Goal: Information Seeking & Learning: Learn about a topic

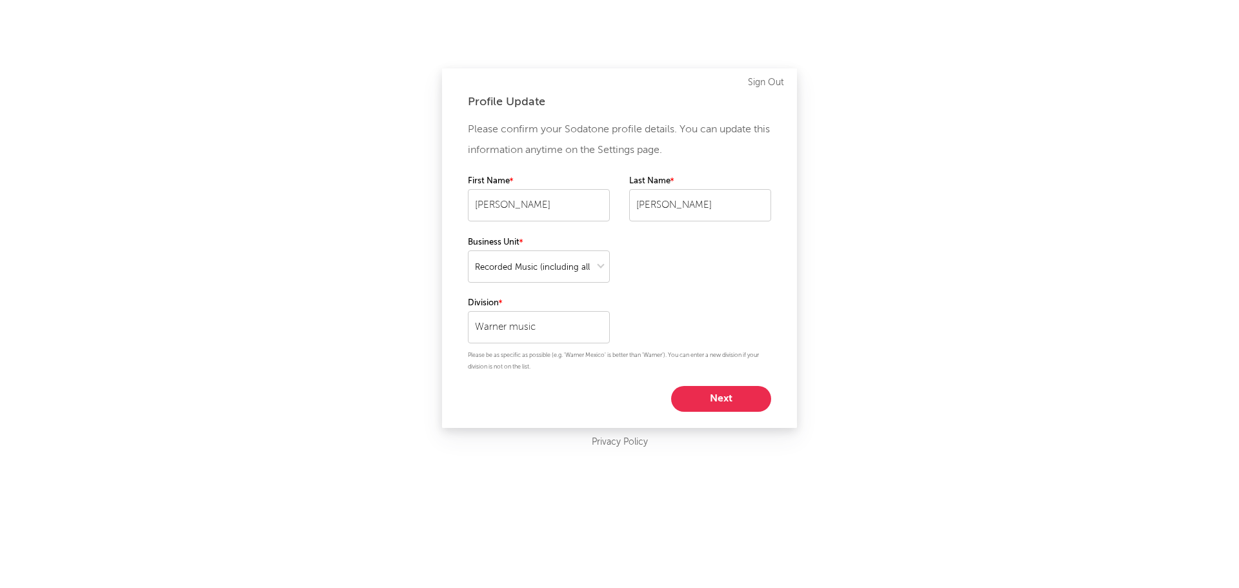
select select "recorded_music"
click at [708, 397] on button "Next" at bounding box center [721, 399] width 100 height 26
select select "marketing"
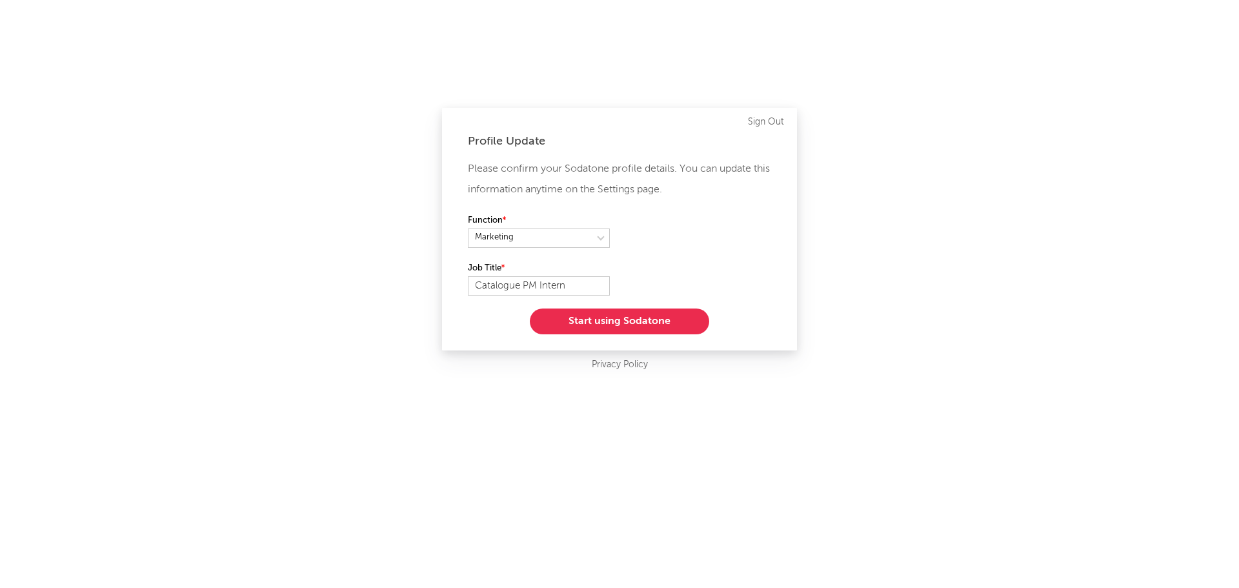
click at [615, 323] on button "Start using Sodatone" at bounding box center [619, 322] width 179 height 26
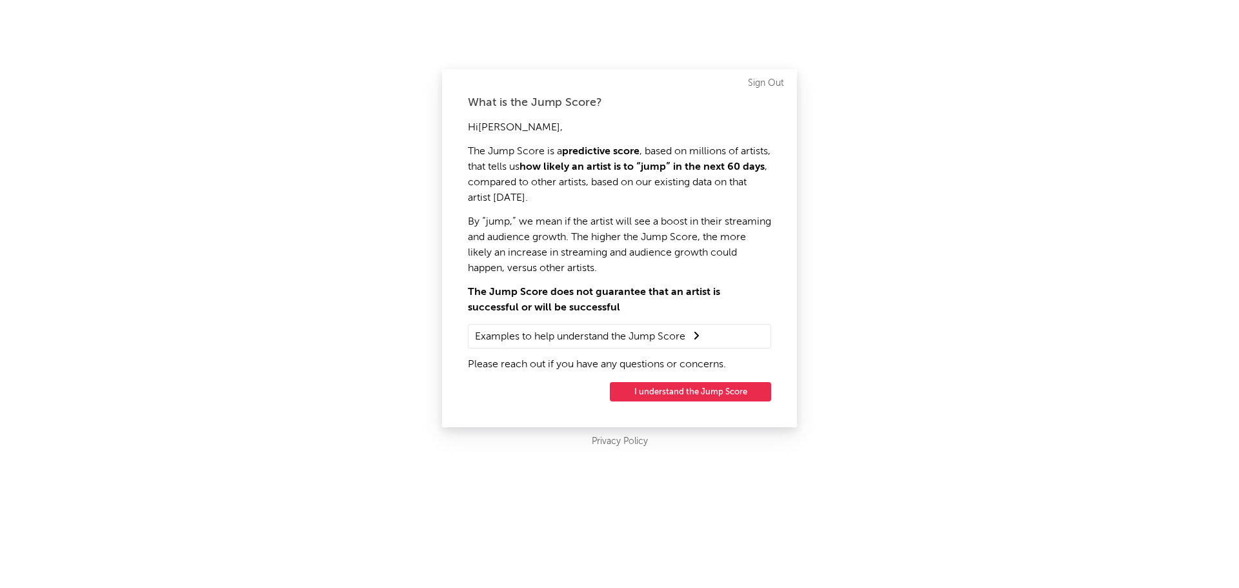
click at [686, 392] on button "I understand the Jump Score" at bounding box center [690, 391] width 161 height 19
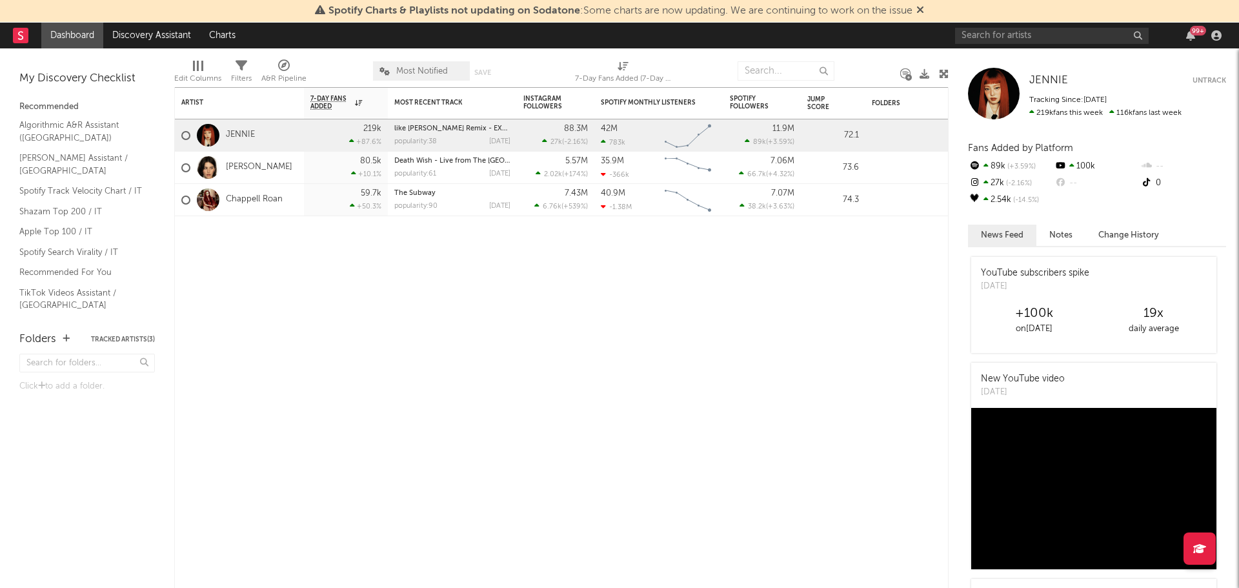
click at [1021, 21] on div "Spotify Charts & Playlists not updating on Sodatone : Some charts are now updat…" at bounding box center [619, 11] width 1239 height 23
click at [1021, 30] on input "text" at bounding box center [1052, 36] width 194 height 16
click at [981, 29] on input "[PERSON_NAME]" at bounding box center [1052, 36] width 194 height 16
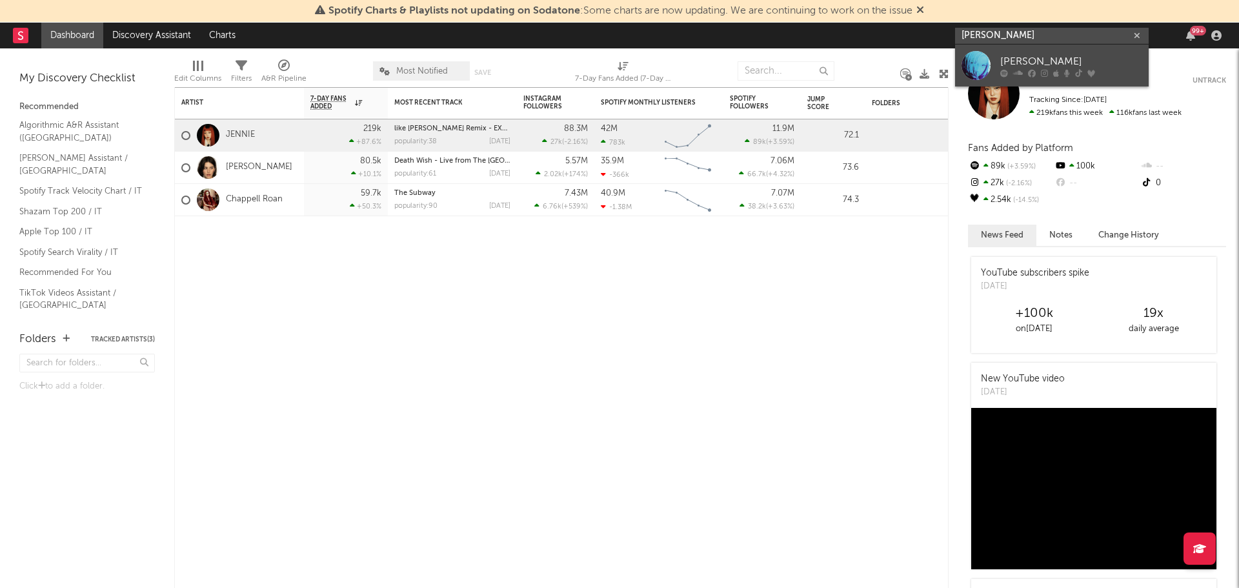
type input "[PERSON_NAME]"
click at [1000, 55] on link "[PERSON_NAME]" at bounding box center [1052, 66] width 194 height 42
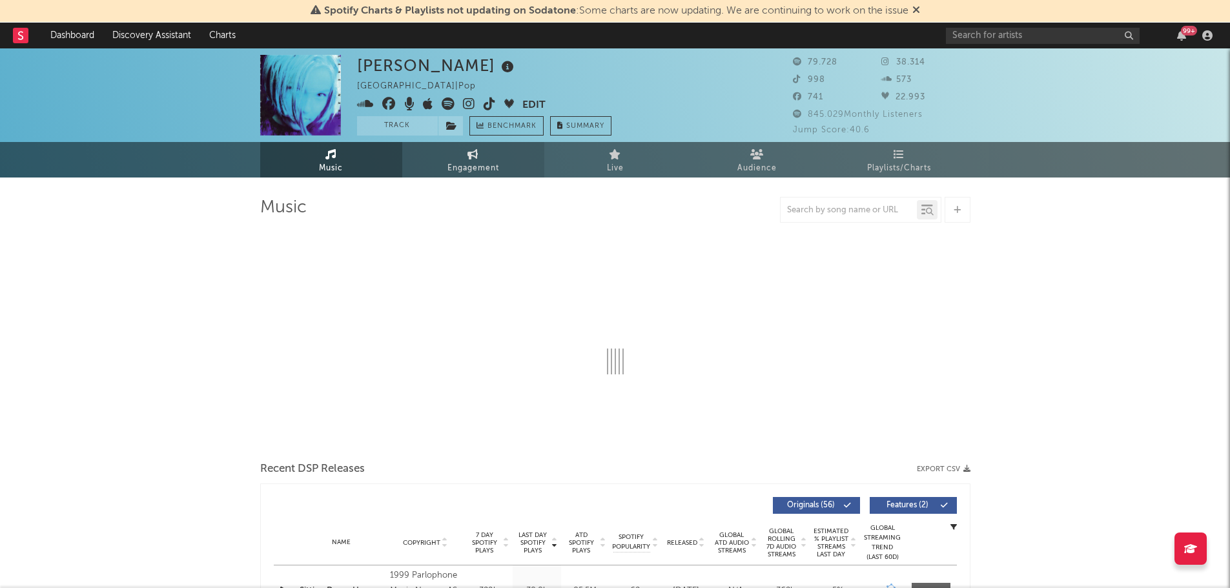
select select "6m"
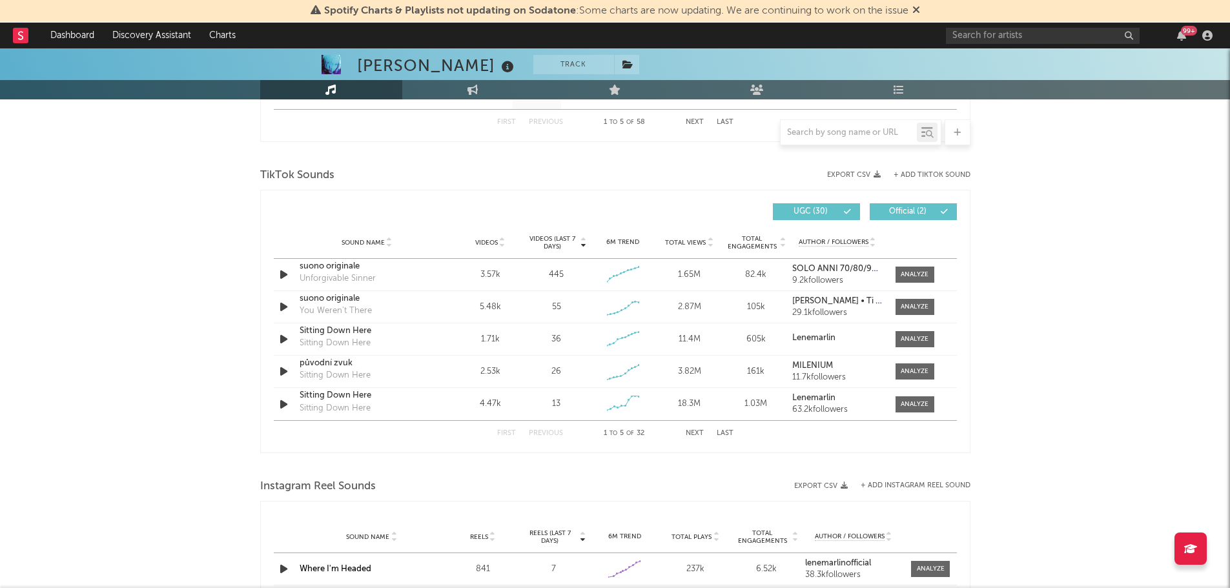
scroll to position [839, 0]
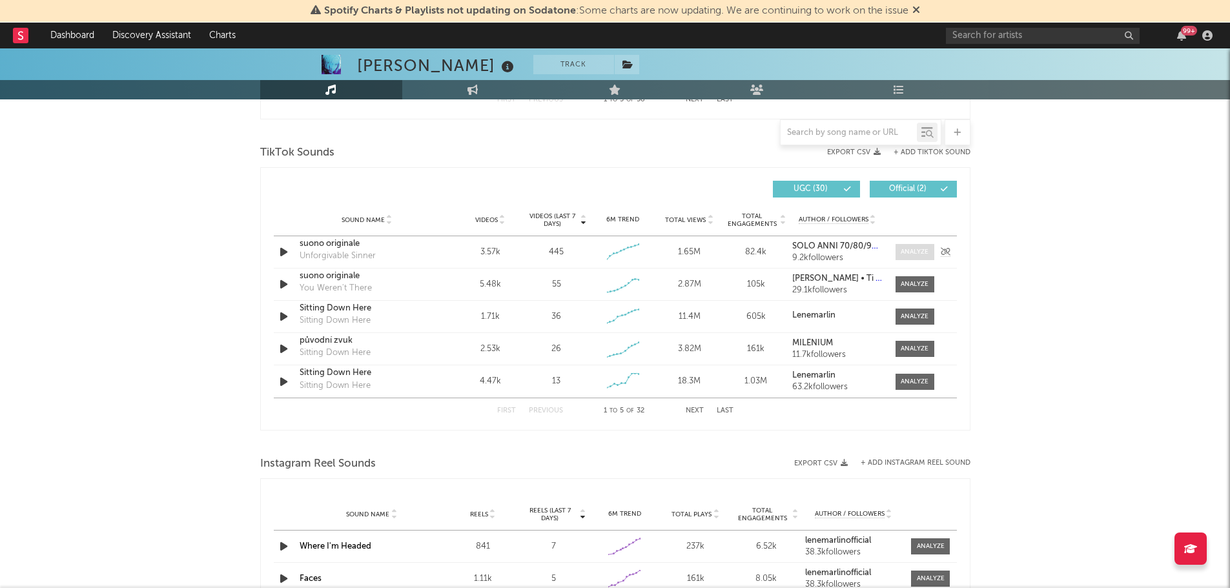
click at [915, 256] on div at bounding box center [915, 252] width 28 height 10
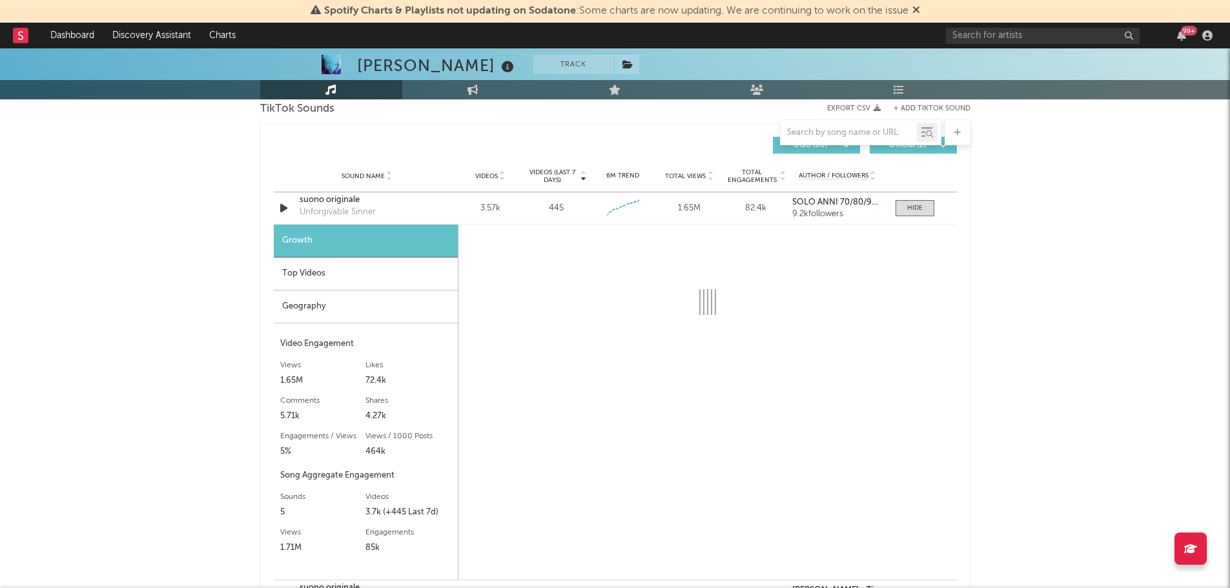
scroll to position [968, 0]
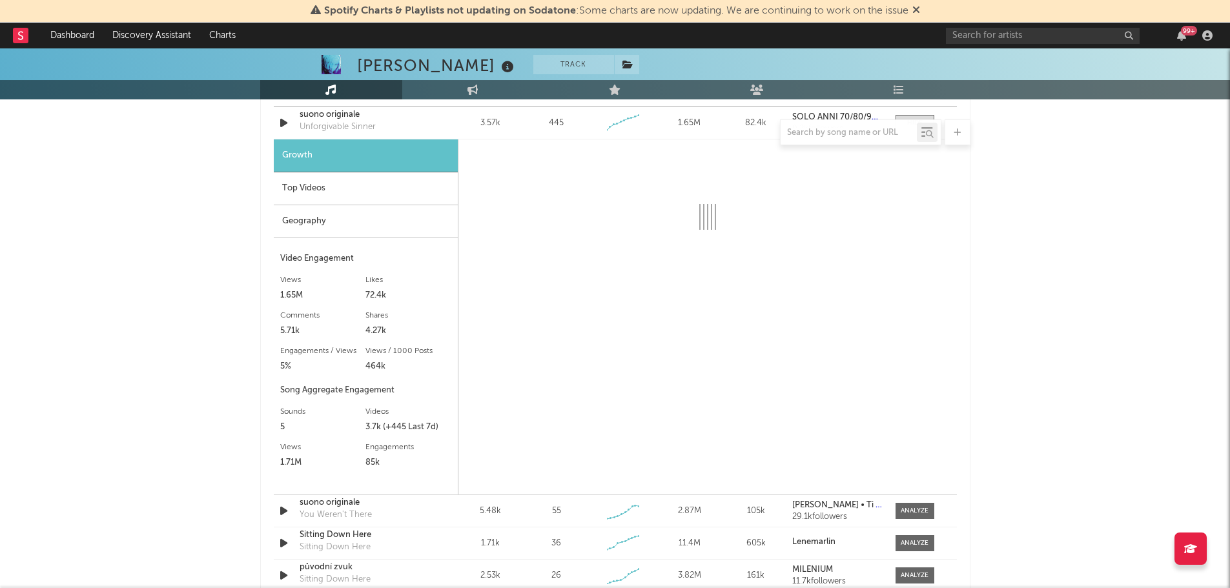
select select "6m"
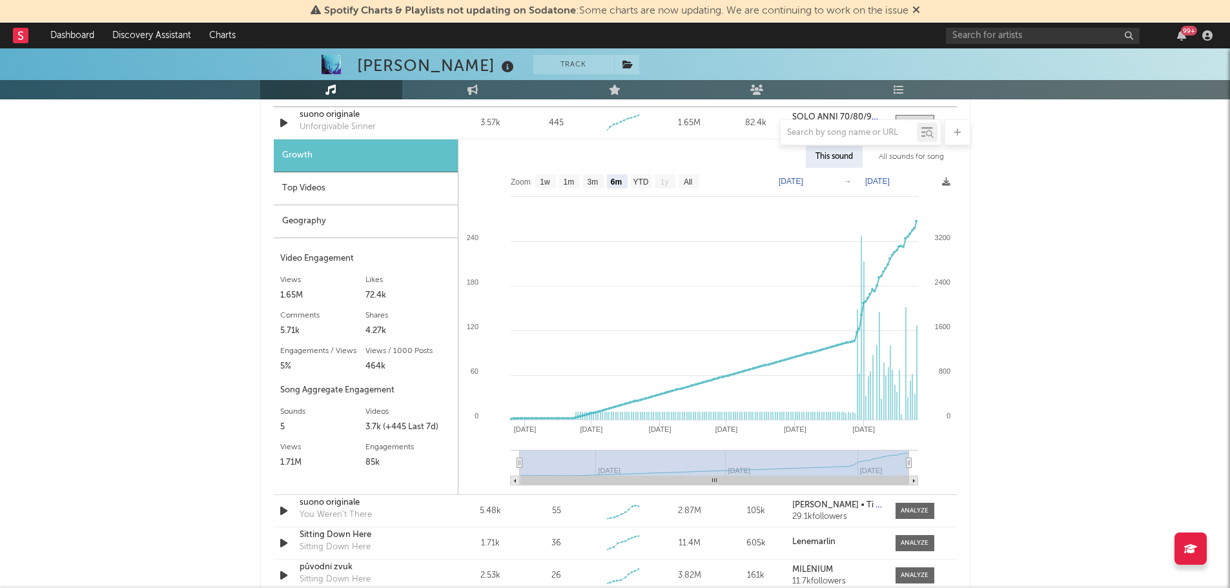
click at [361, 230] on div "Geography" at bounding box center [366, 221] width 184 height 33
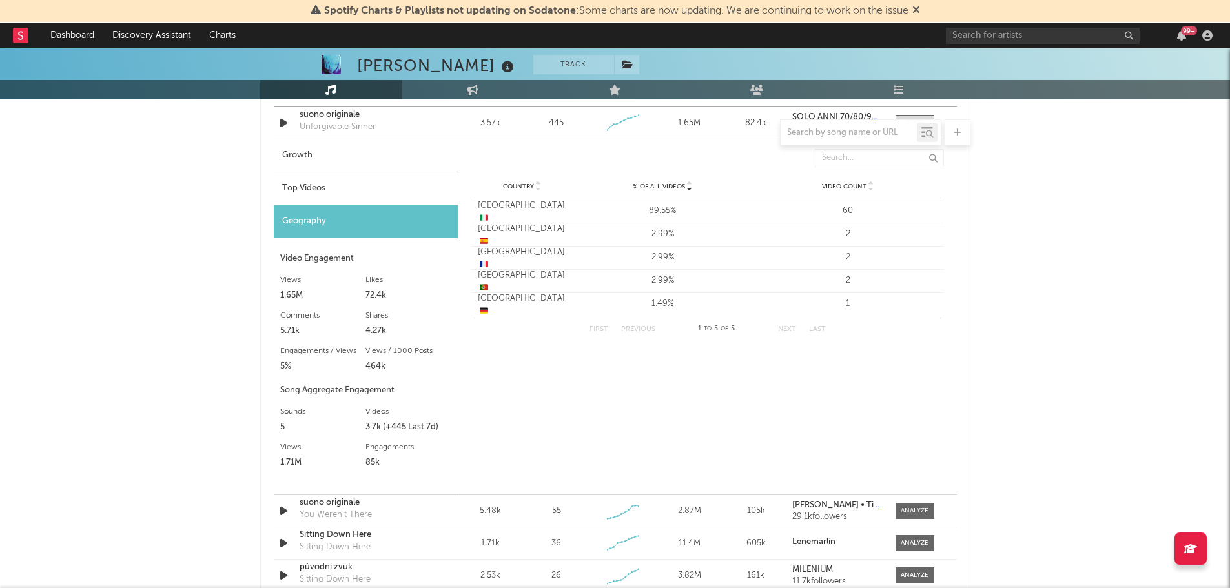
click at [358, 150] on div "Growth" at bounding box center [366, 155] width 184 height 33
select select "6m"
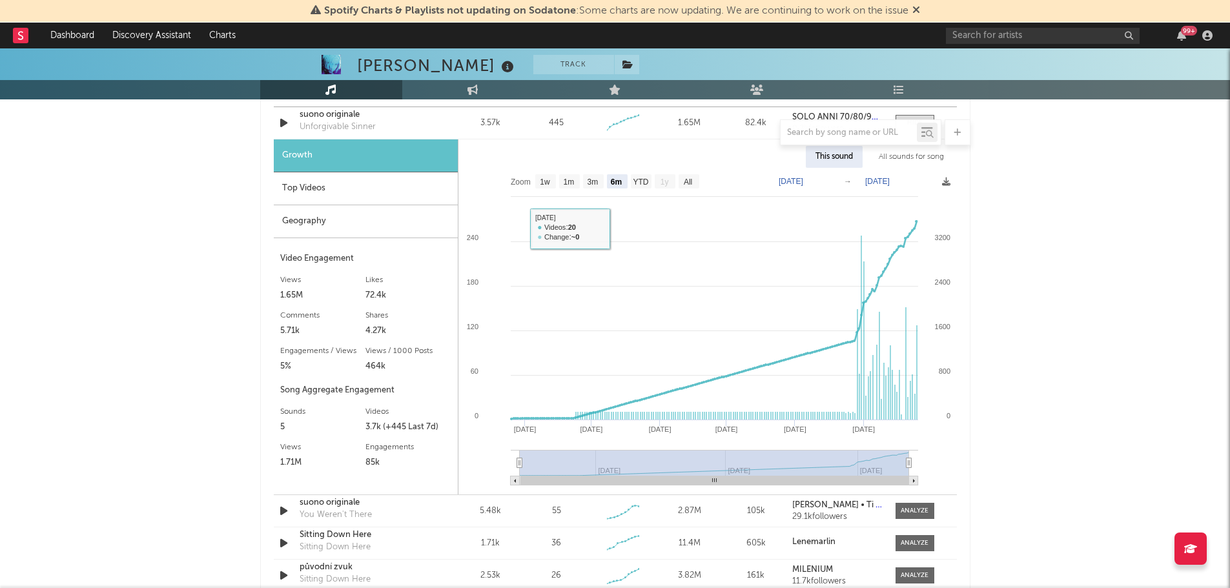
click at [404, 214] on div "Geography" at bounding box center [366, 221] width 184 height 33
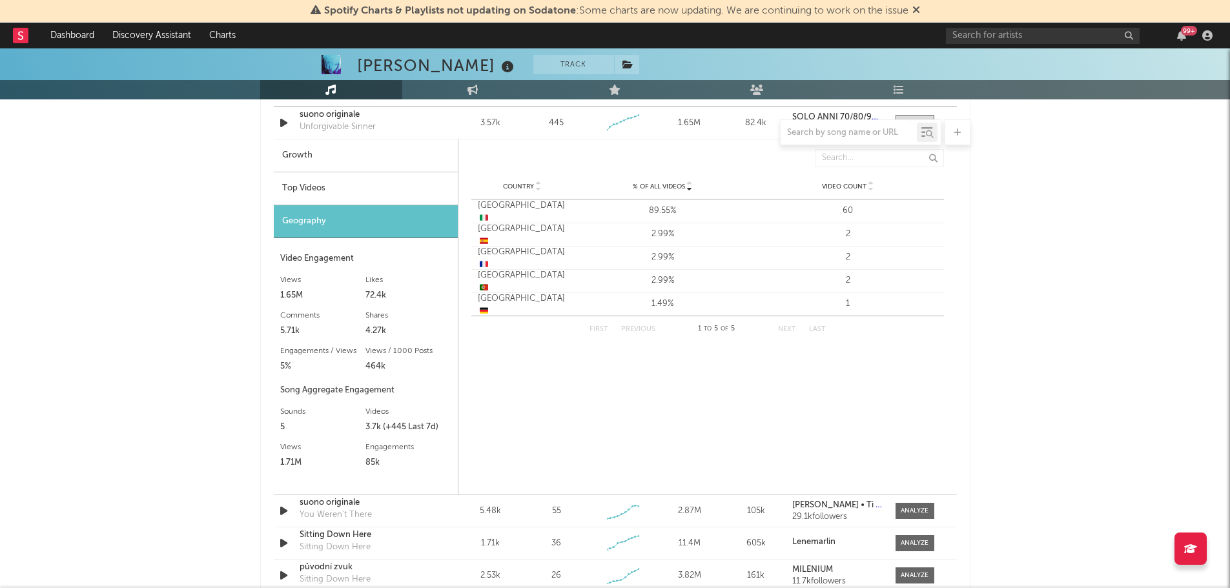
click at [403, 177] on div "Top Videos" at bounding box center [366, 188] width 184 height 33
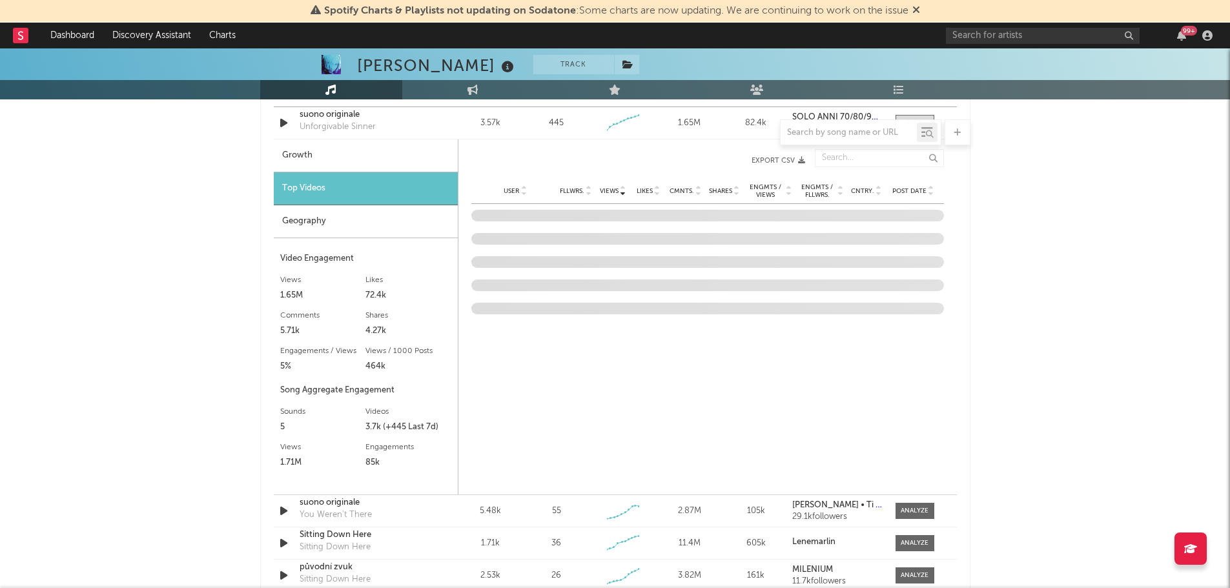
click at [393, 158] on div "Growth" at bounding box center [366, 155] width 184 height 33
select select "6m"
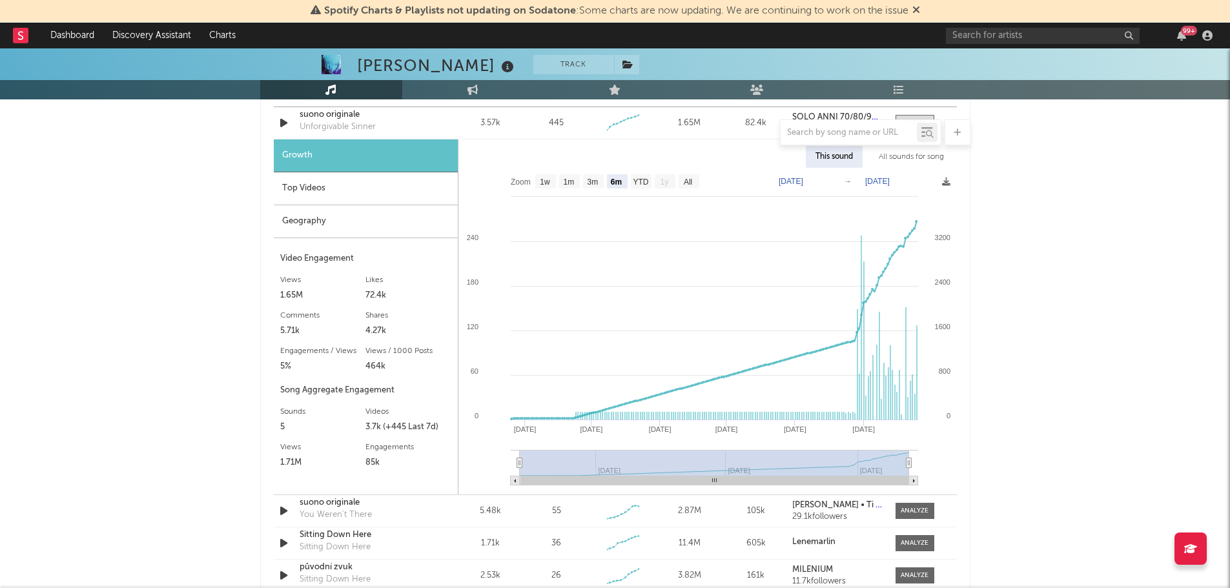
click at [383, 236] on div "Geography" at bounding box center [366, 221] width 184 height 33
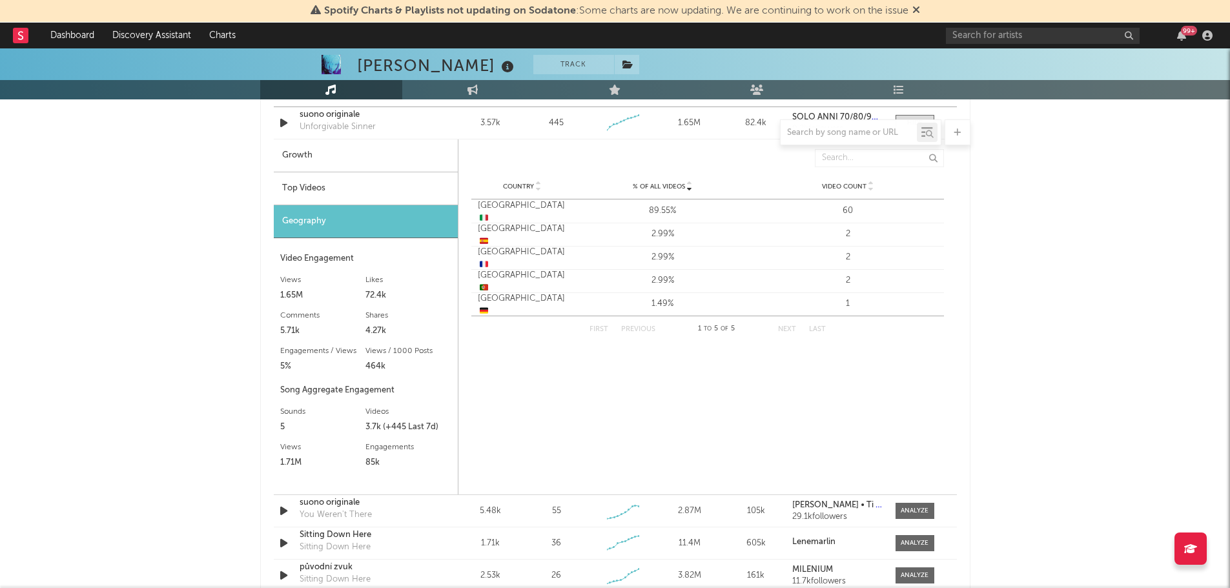
click at [394, 140] on div at bounding box center [615, 132] width 710 height 26
click at [385, 152] on div "Growth" at bounding box center [366, 155] width 184 height 33
select select "6m"
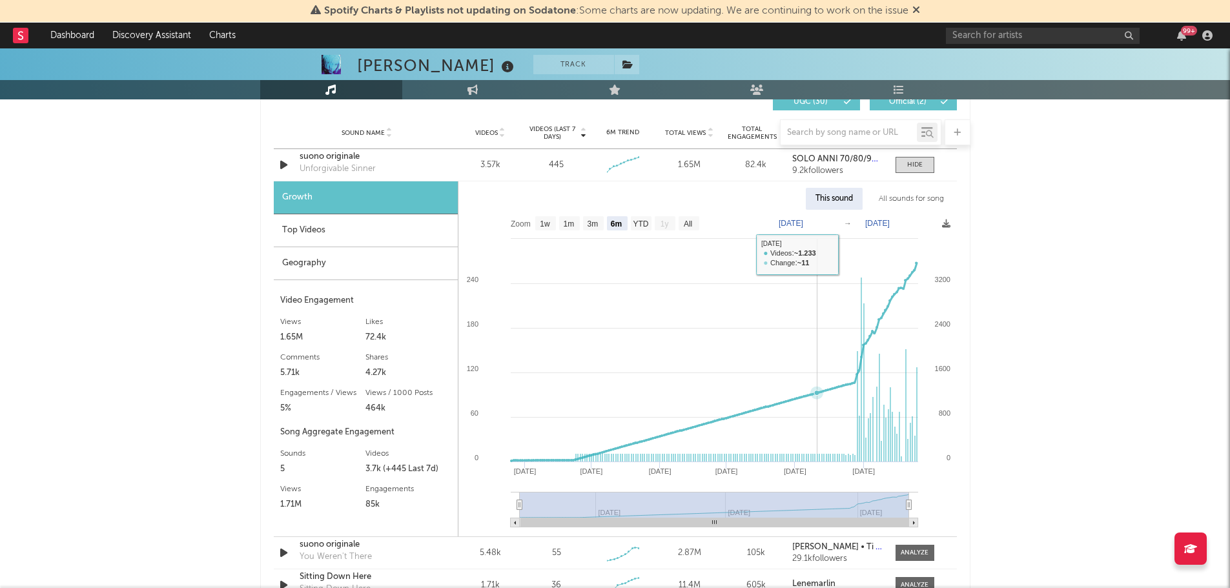
scroll to position [904, 0]
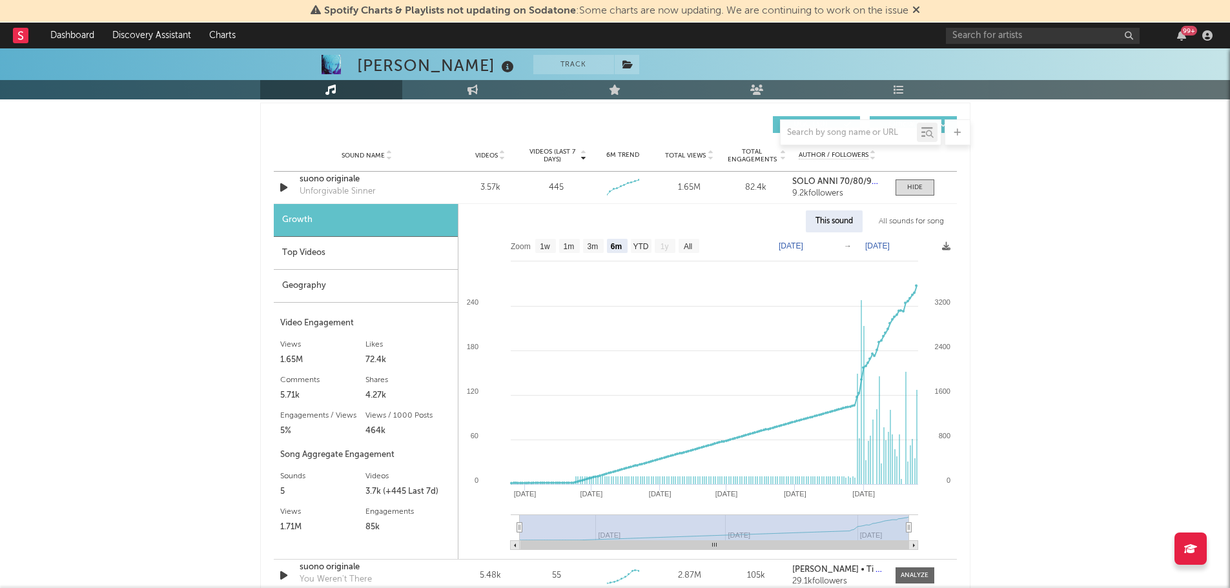
click at [367, 259] on div "Top Videos" at bounding box center [366, 253] width 184 height 33
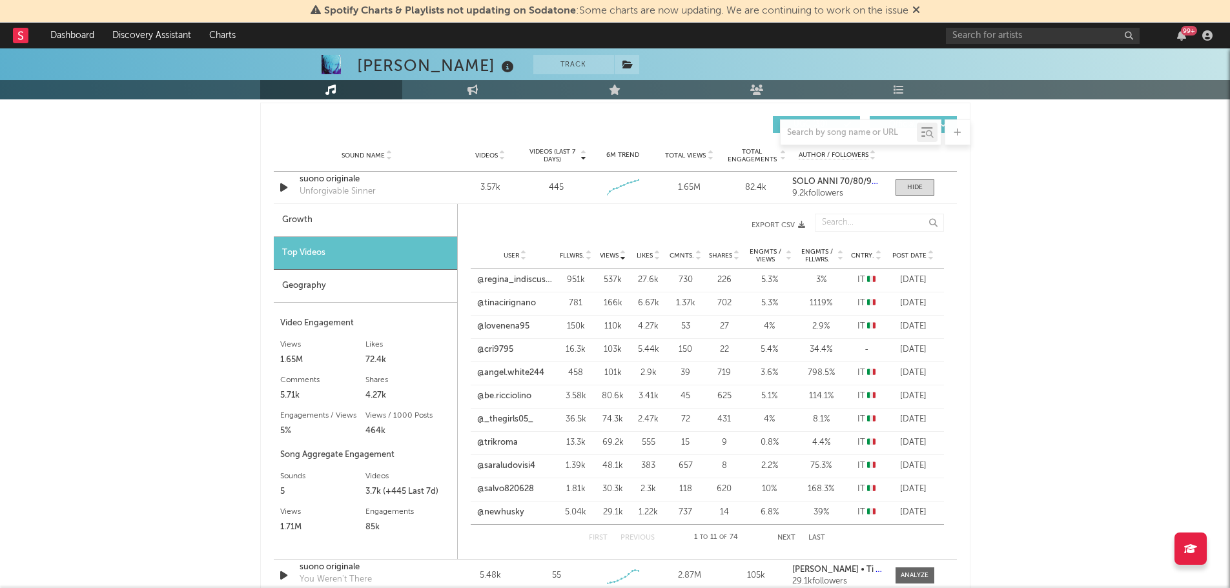
click at [924, 260] on div "Post Date" at bounding box center [913, 255] width 48 height 10
click at [528, 304] on link "@tinacirignano" at bounding box center [507, 303] width 59 height 13
click at [510, 462] on link "@salvo820628" at bounding box center [506, 466] width 57 height 13
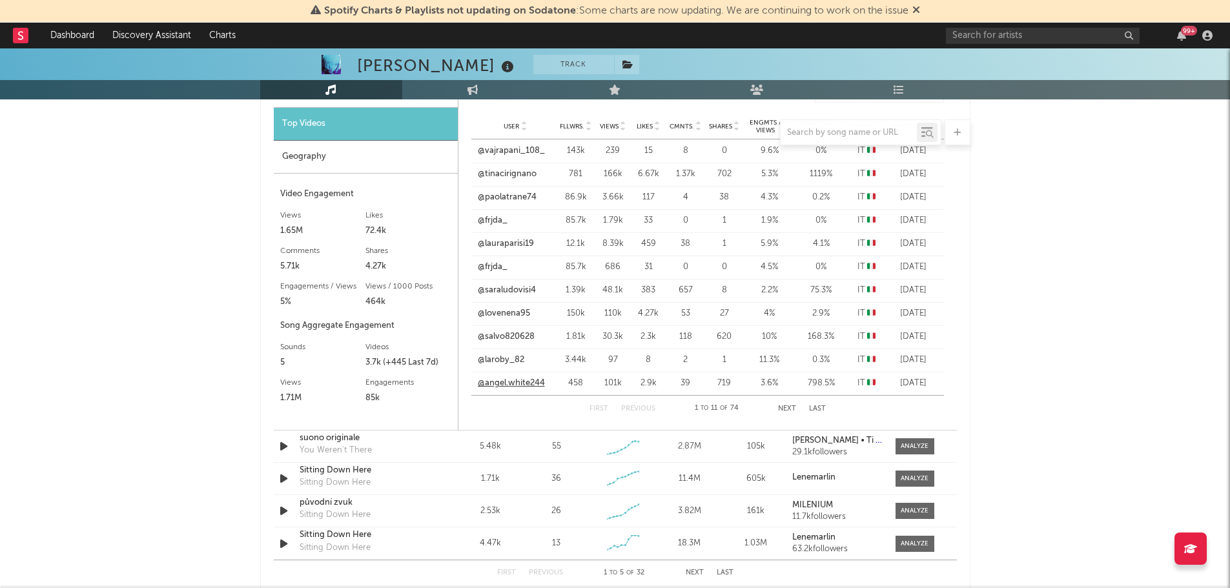
click at [520, 386] on link "@angel.white244" at bounding box center [511, 383] width 67 height 13
